Goal: Task Accomplishment & Management: Manage account settings

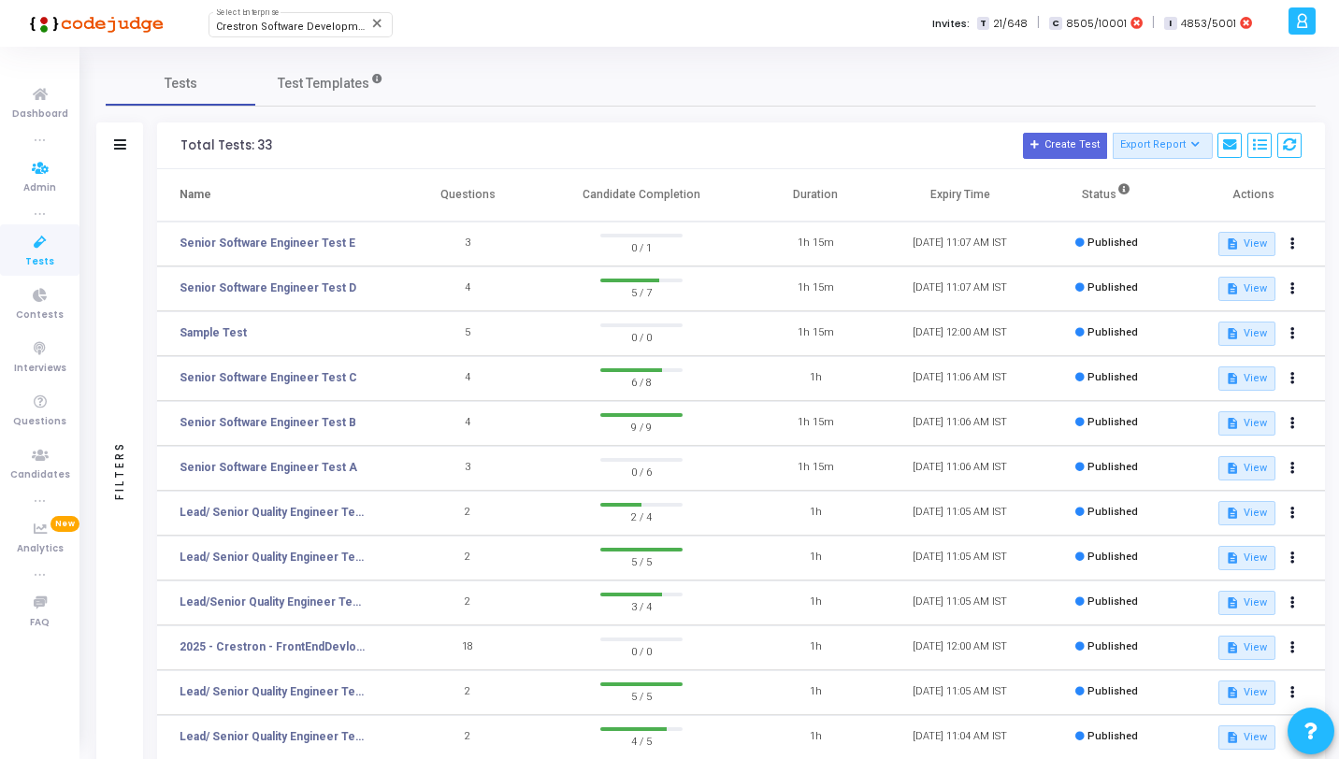
click at [50, 161] on icon at bounding box center [40, 168] width 39 height 23
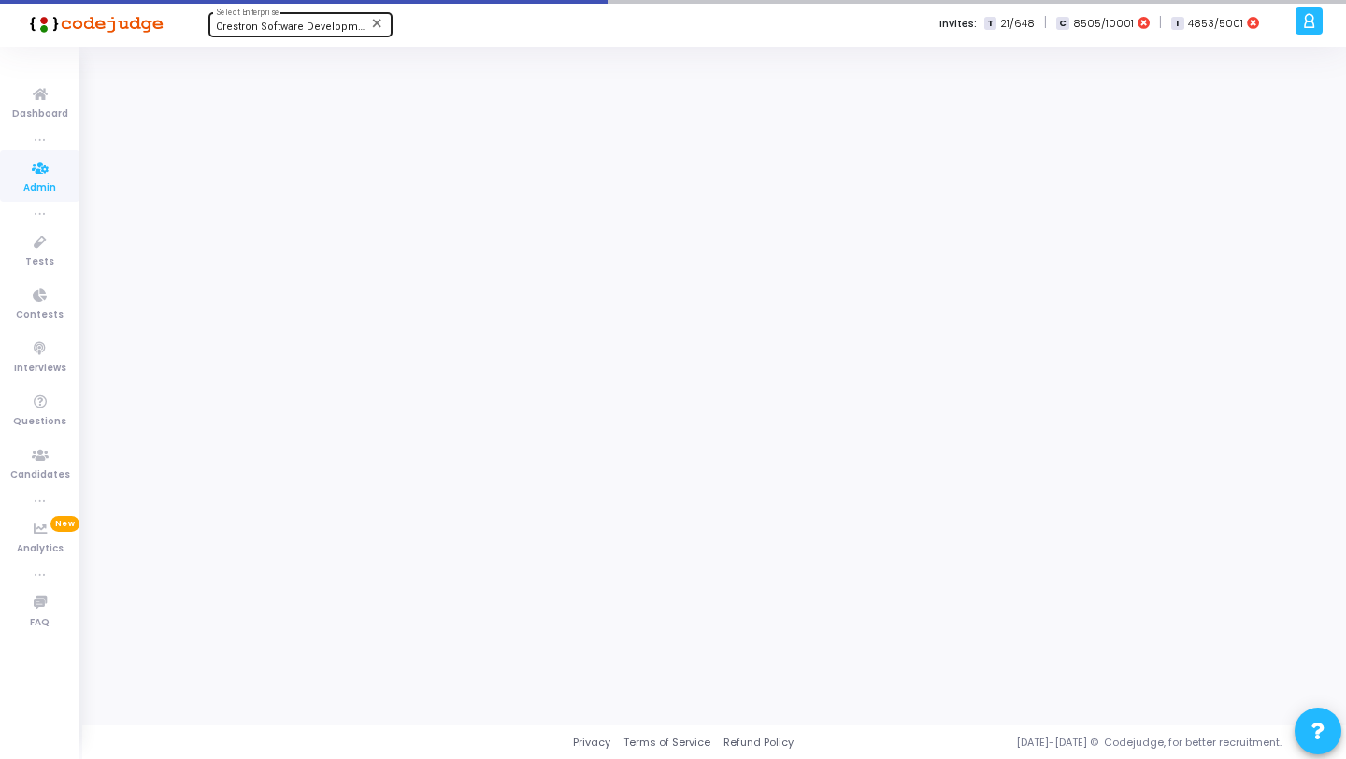
click at [275, 27] on span "Crestron Software Development India Pvt. Ltd. (644)" at bounding box center [342, 27] width 253 height 12
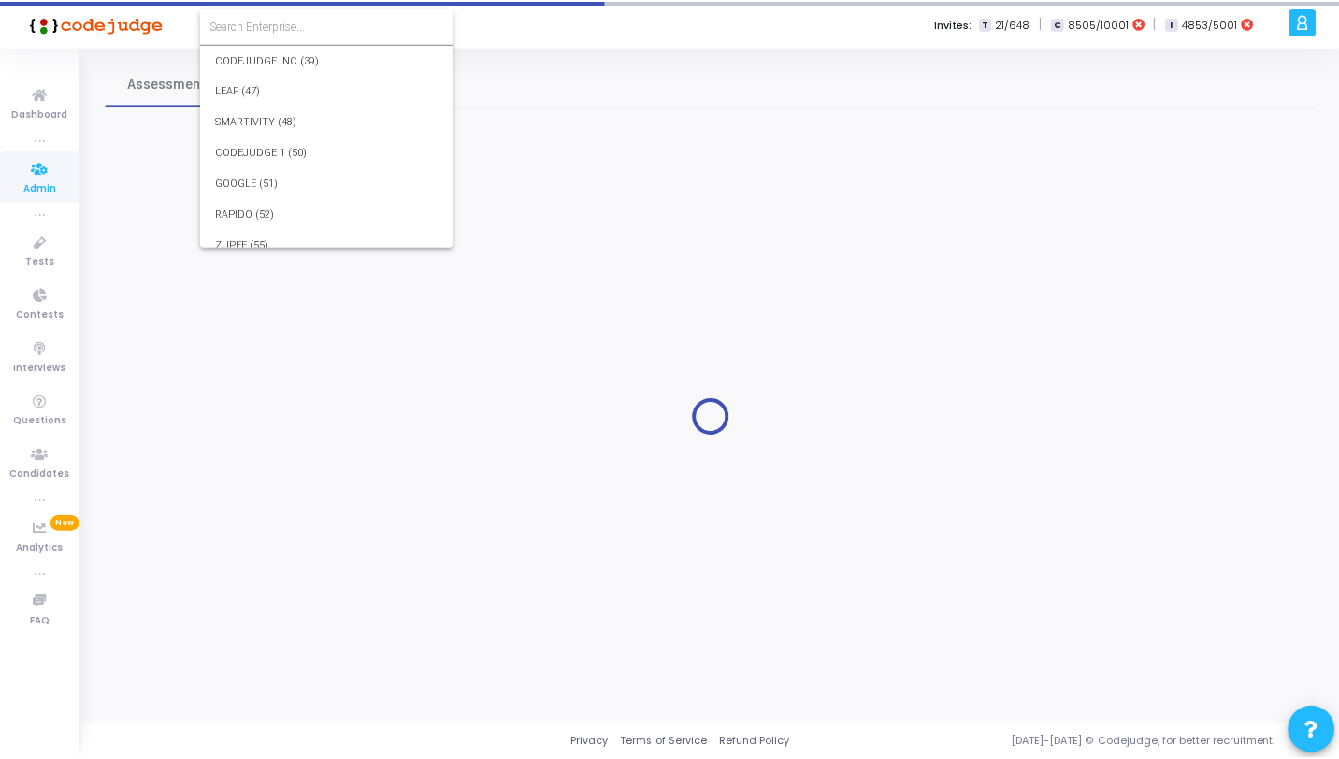
scroll to position [17766, 0]
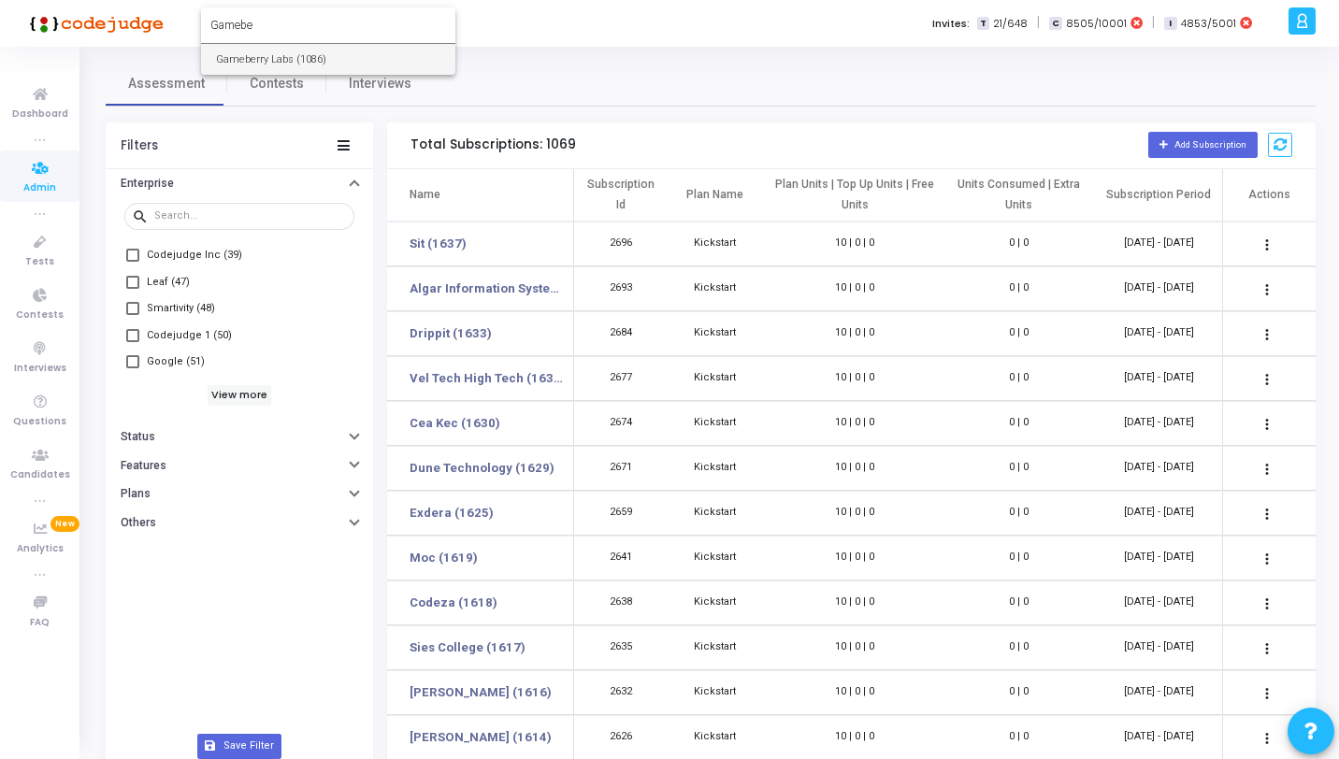
type input "Gamebe"
click at [280, 56] on span "Gameberry Labs (1086)" at bounding box center [328, 59] width 224 height 31
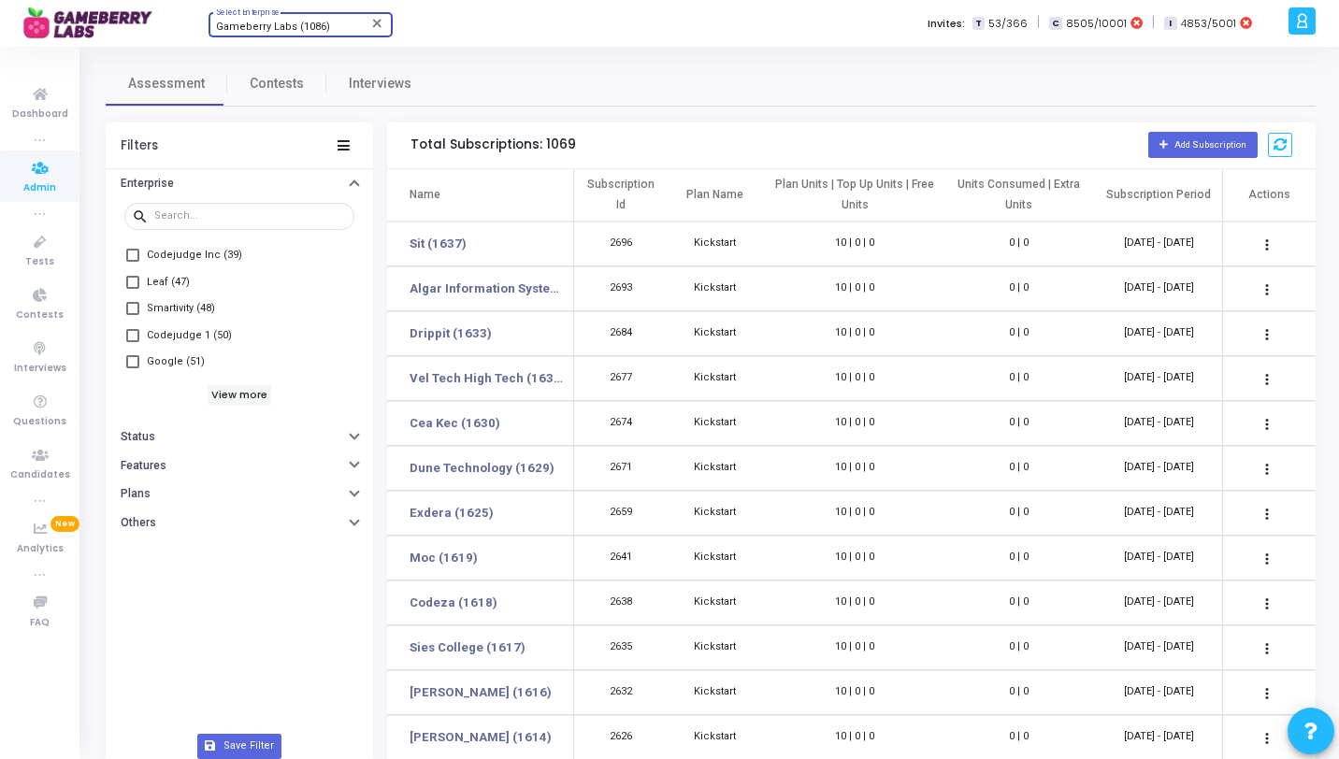
click at [1305, 22] on icon at bounding box center [1302, 21] width 14 height 22
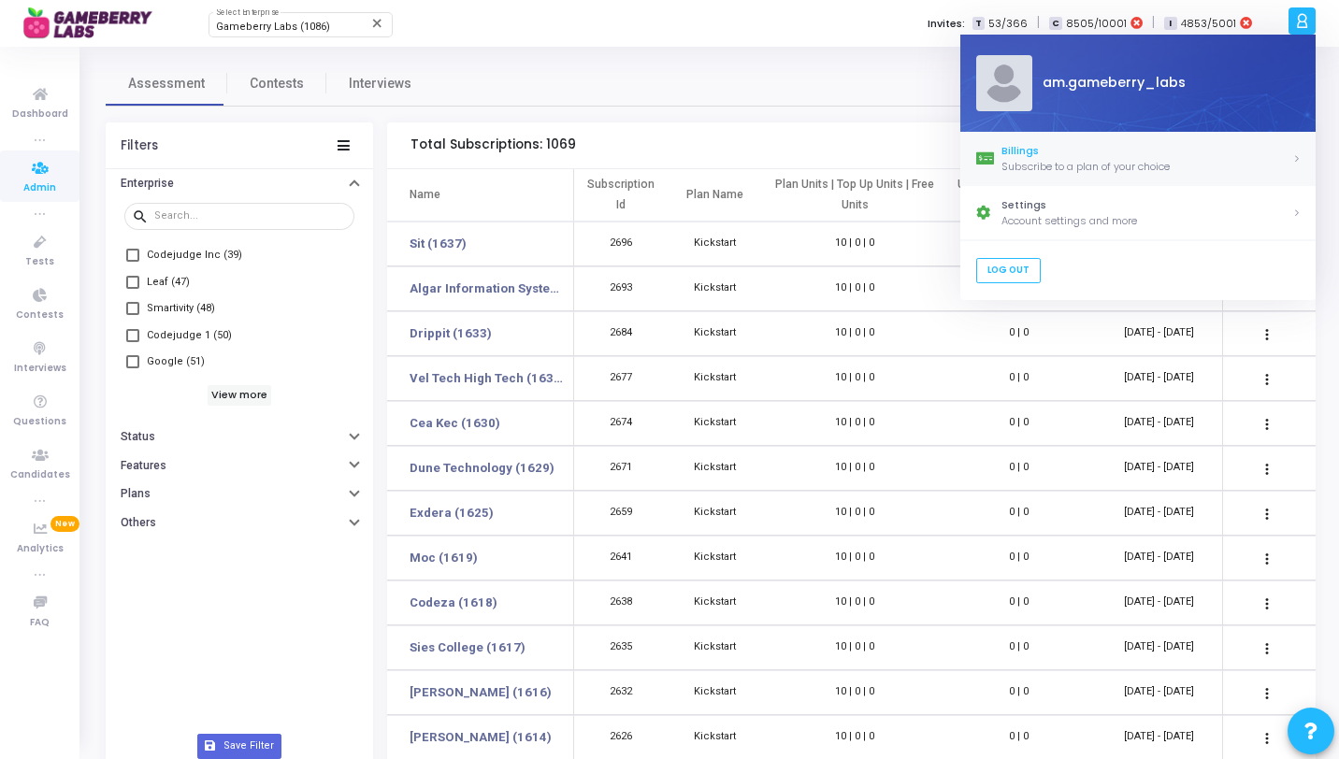
click at [1111, 151] on div "Billings" at bounding box center [1146, 151] width 291 height 16
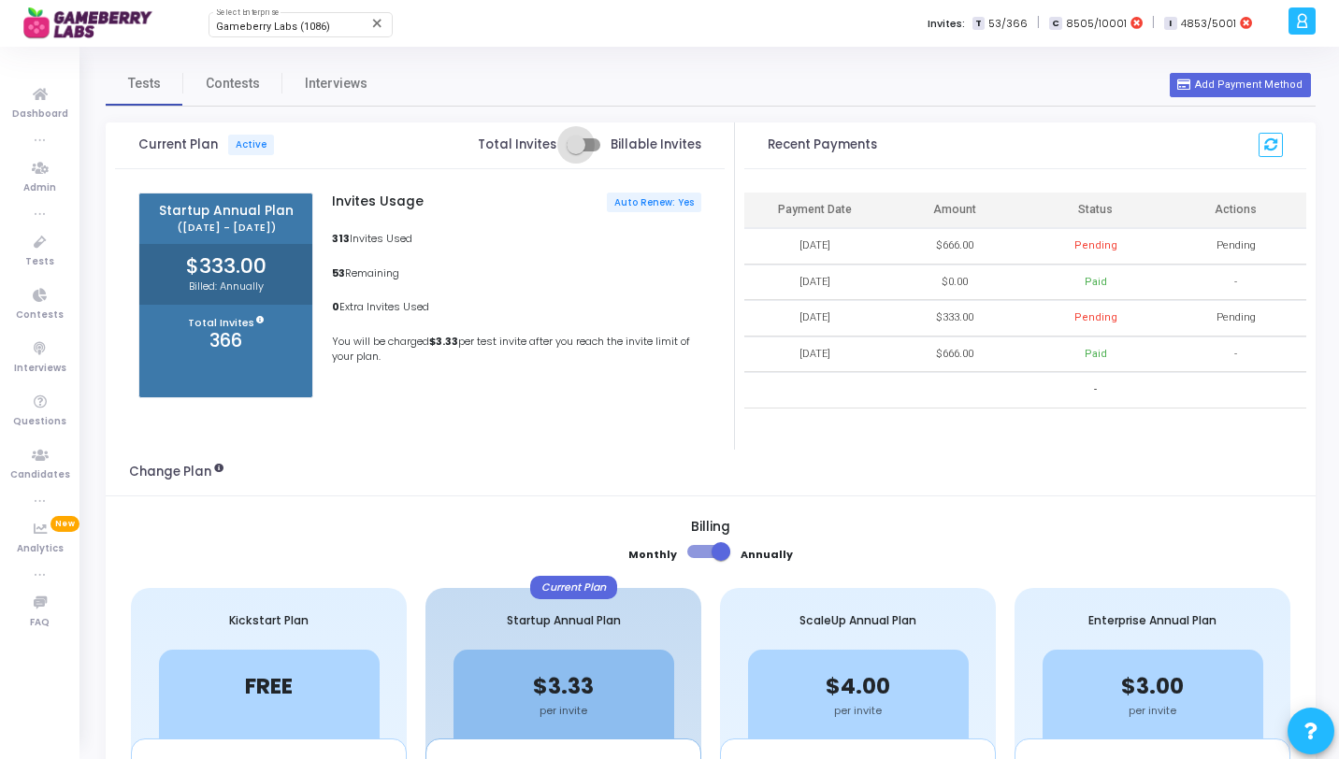
click at [575, 148] on span at bounding box center [576, 145] width 19 height 19
click at [575, 151] on input "checkbox" at bounding box center [575, 151] width 1 height 1
checkbox input "true"
click at [44, 195] on span "Admin" at bounding box center [39, 188] width 33 height 16
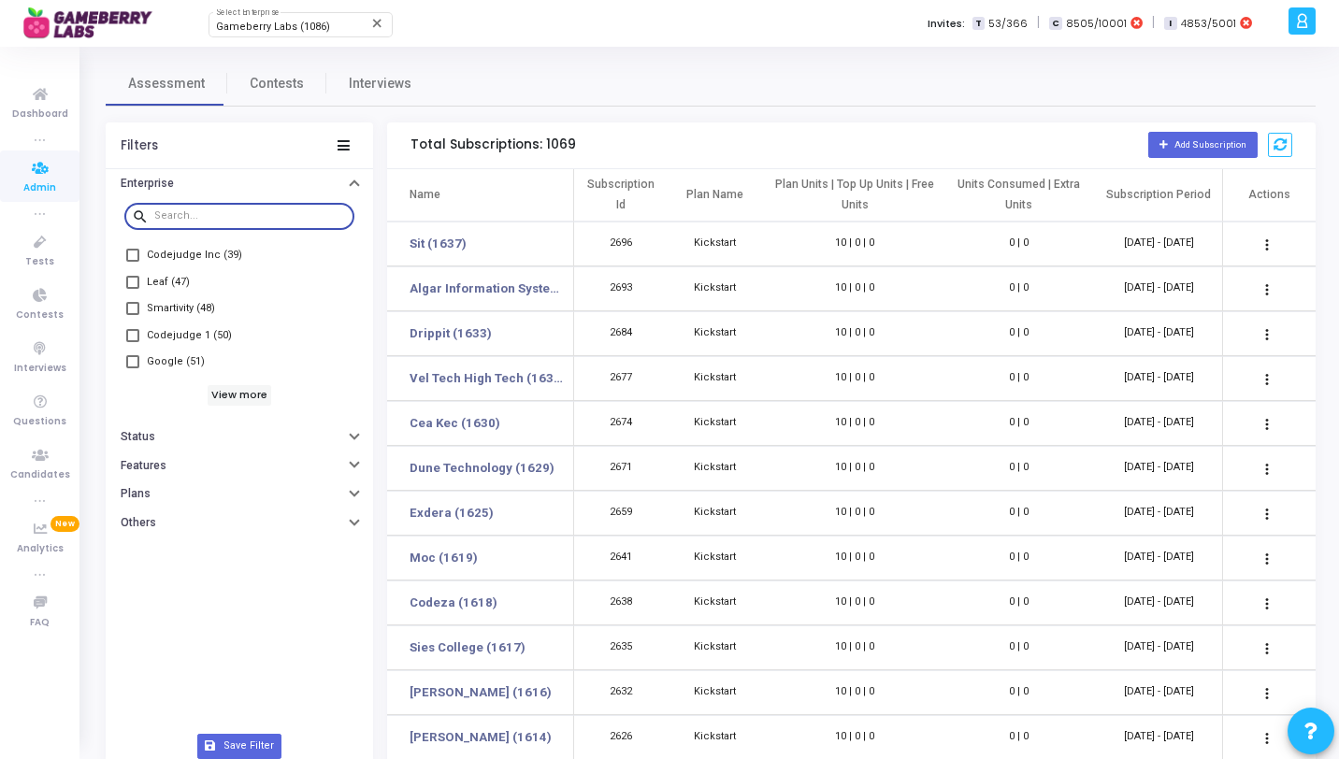
click at [234, 216] on input "text" at bounding box center [250, 215] width 193 height 11
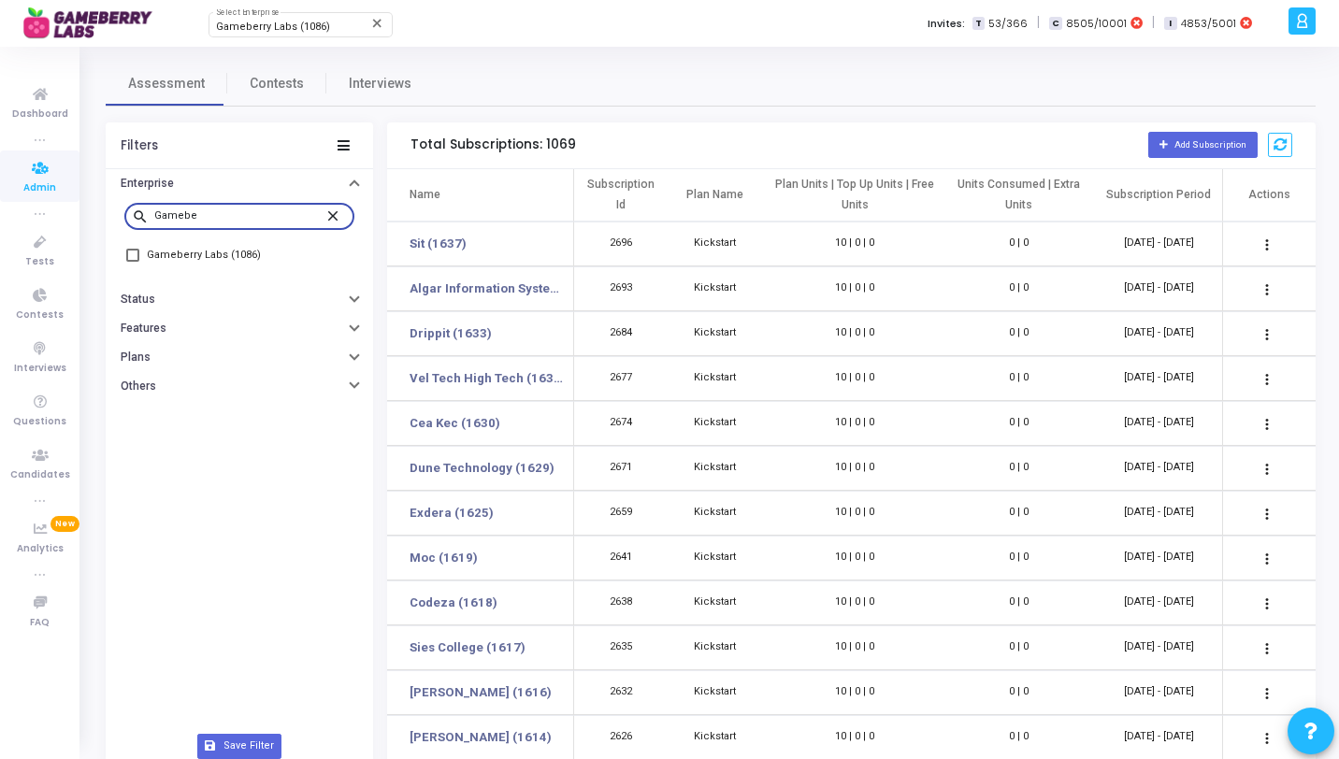
type input "Gamebe"
click at [226, 260] on span "Gameberry Labs (1086)" at bounding box center [204, 255] width 114 height 22
click at [133, 262] on input "Gameberry Labs (1086)" at bounding box center [132, 262] width 1 height 1
checkbox input "true"
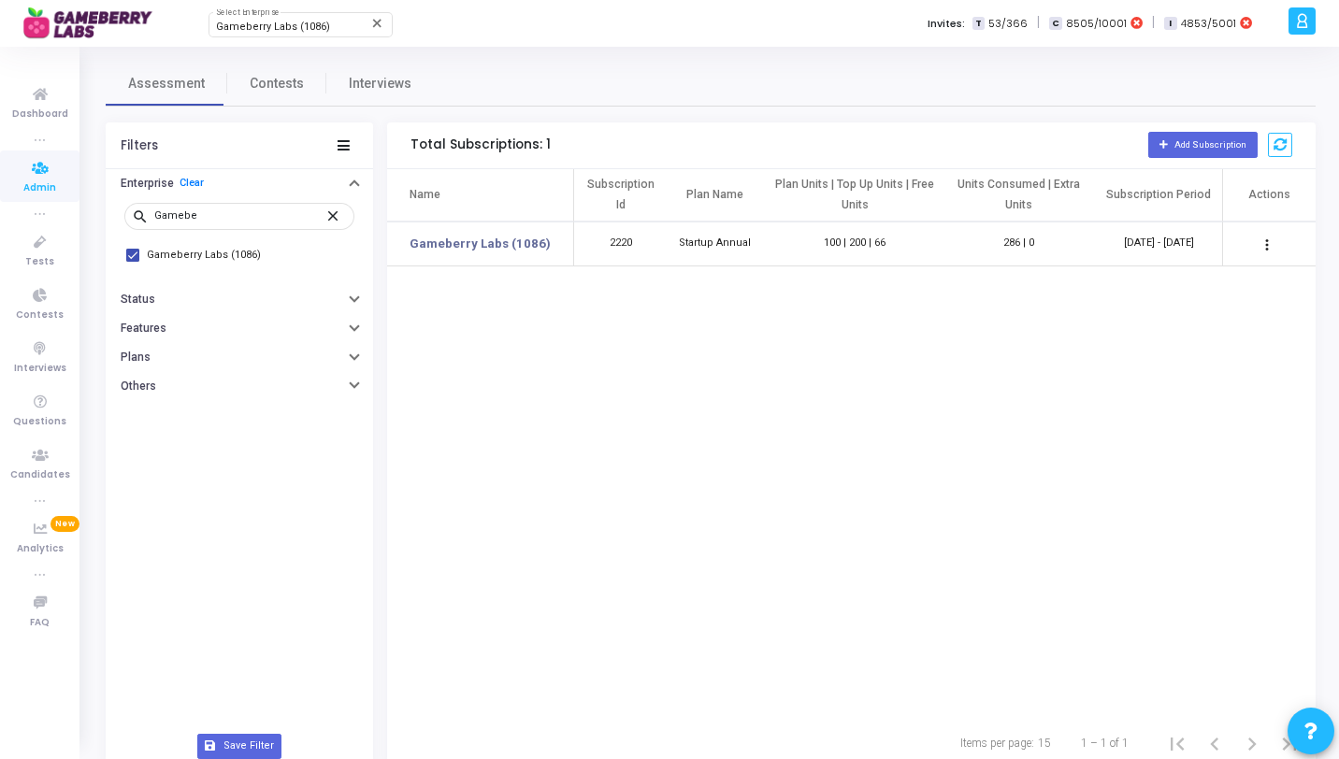
scroll to position [0, 100]
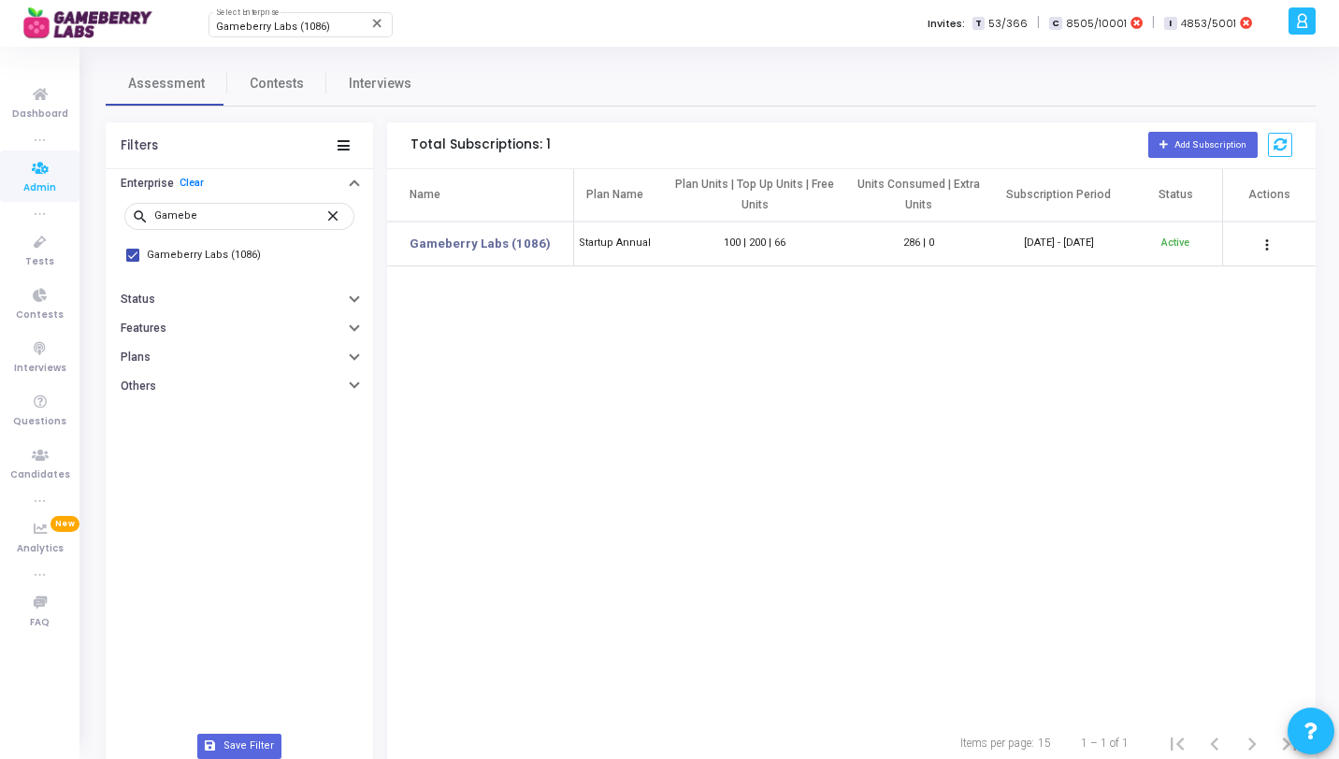
click at [1259, 237] on mat-icon "more_vert" at bounding box center [1267, 245] width 22 height 22
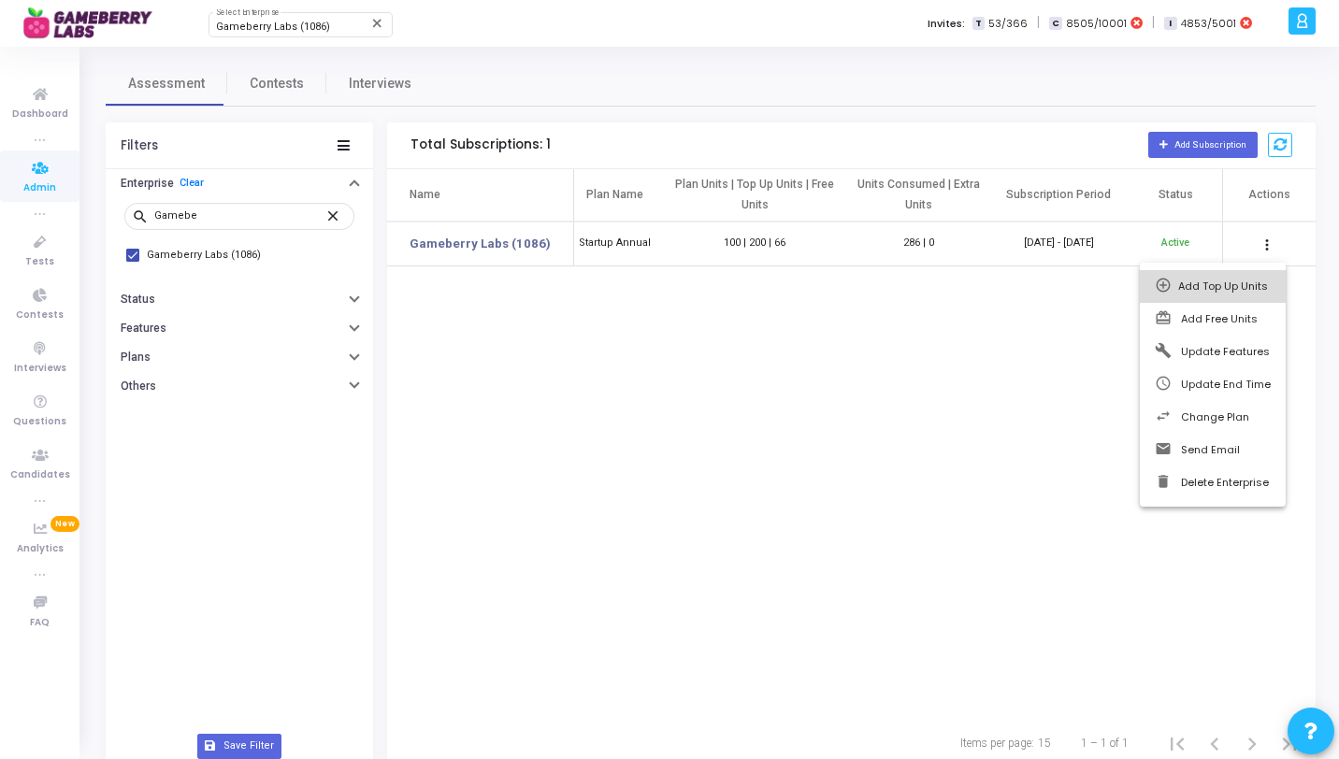
click at [1224, 281] on span "Add Top Up Units" at bounding box center [1223, 286] width 90 height 15
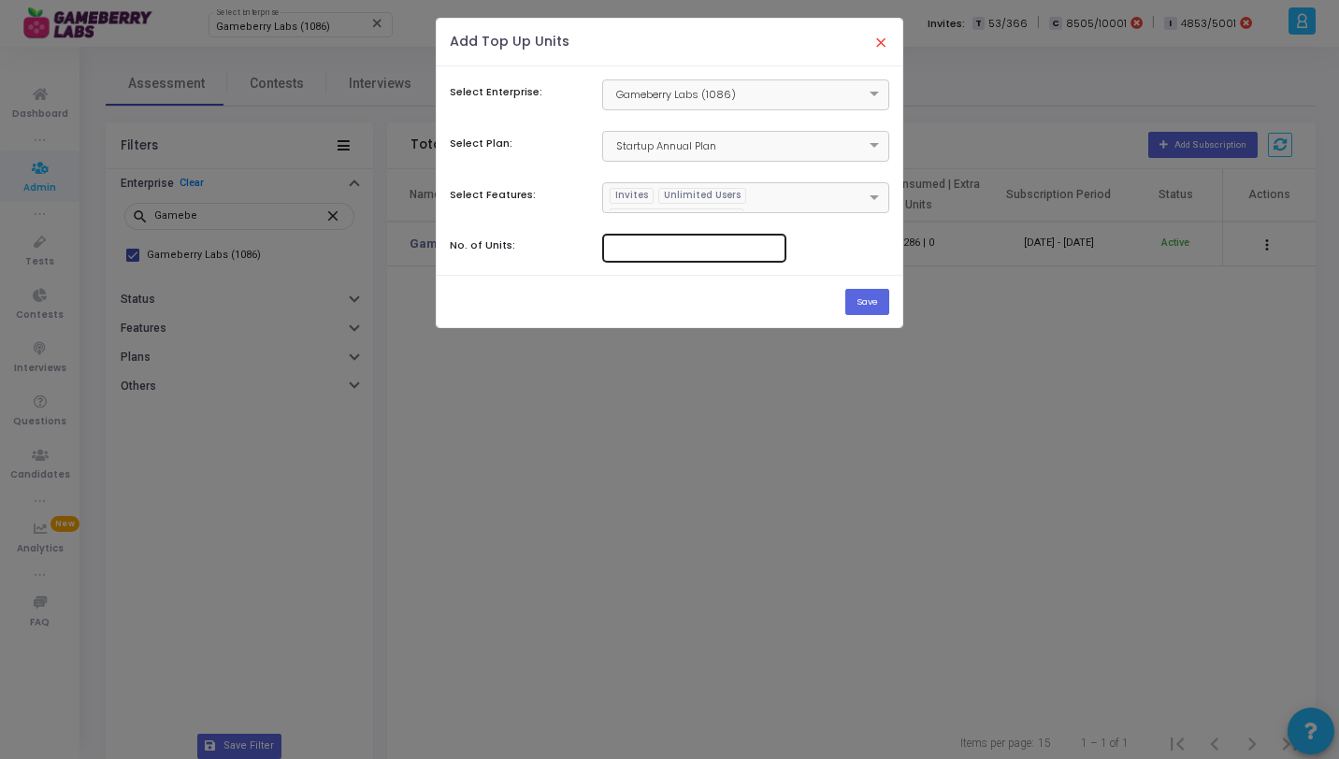
click at [709, 251] on input "number" at bounding box center [694, 246] width 168 height 13
type input "300"
click at [872, 302] on button "Save" at bounding box center [867, 301] width 44 height 25
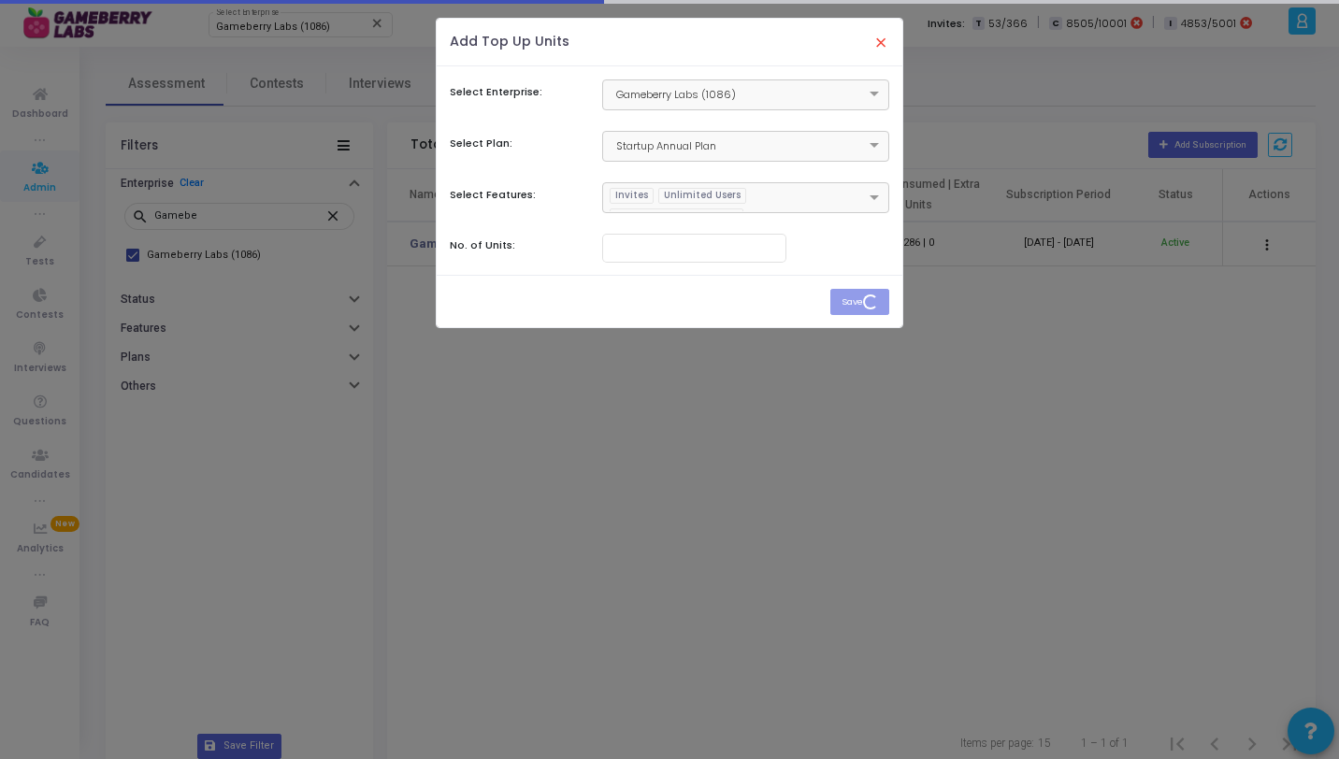
scroll to position [0, 0]
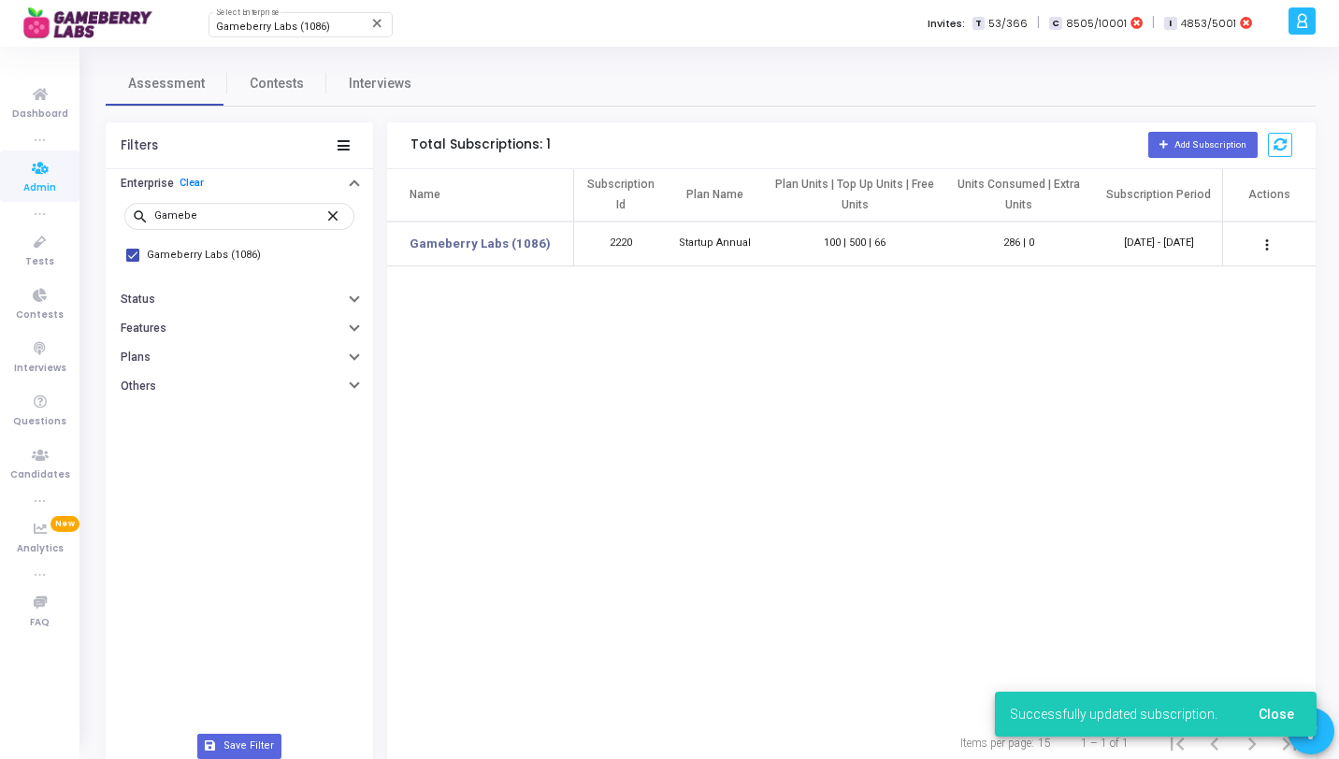
click at [33, 144] on li "true" at bounding box center [39, 139] width 79 height 19
click at [33, 121] on span "Dashboard" at bounding box center [40, 115] width 56 height 16
